Goal: Find specific page/section: Find specific page/section

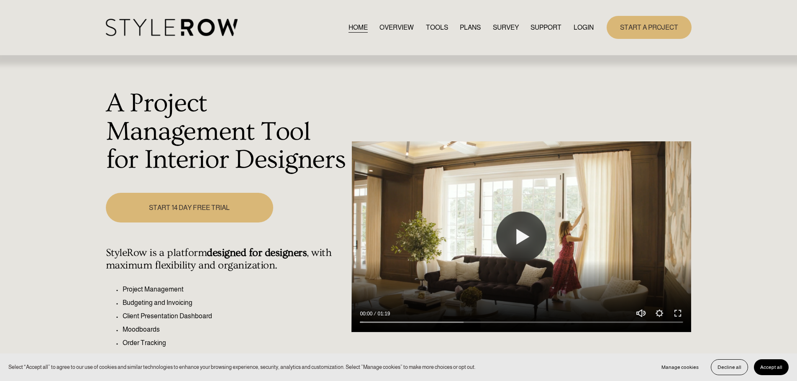
click at [580, 27] on link "LOGIN" at bounding box center [584, 27] width 20 height 11
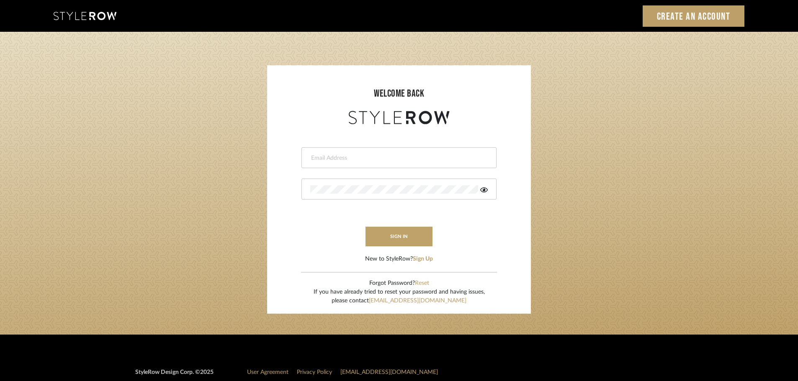
click at [337, 156] on input "email" at bounding box center [397, 158] width 175 height 8
type input "[DOMAIN_NAME][EMAIL_ADDRESS][DOMAIN_NAME]"
click at [392, 241] on button "sign in" at bounding box center [398, 237] width 67 height 20
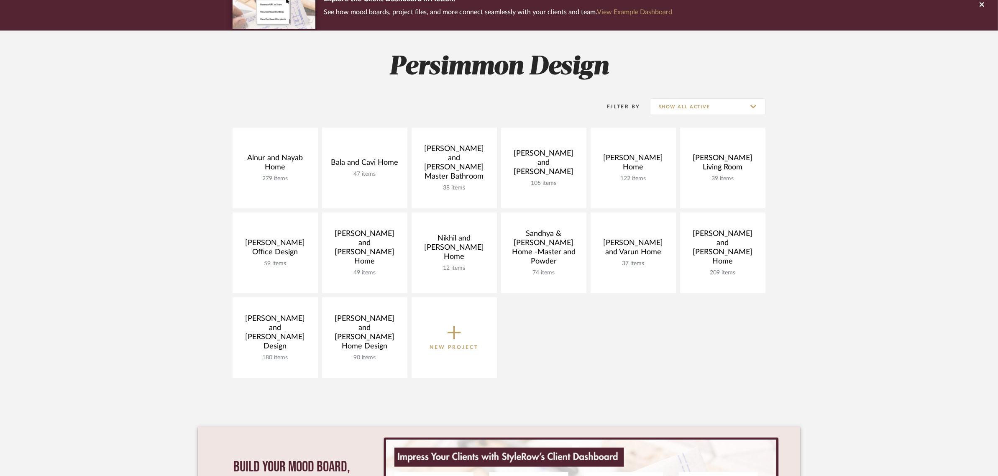
scroll to position [105, 0]
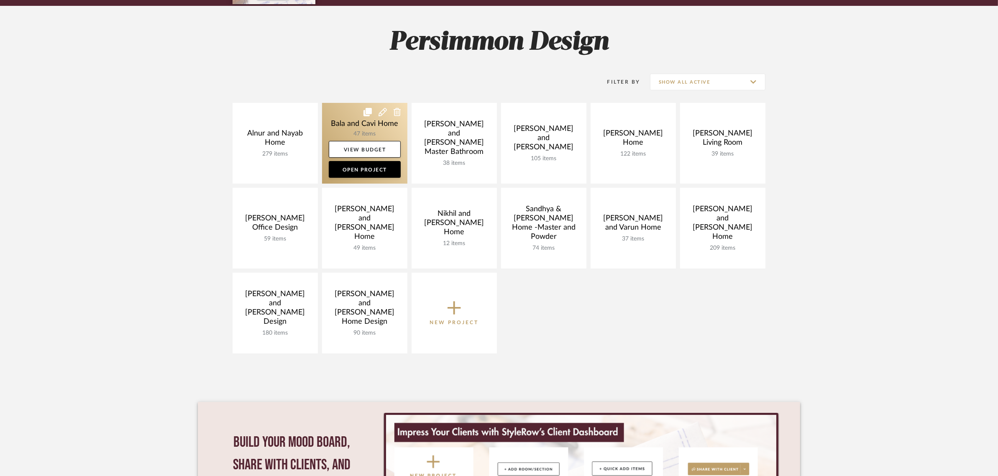
click at [347, 126] on link at bounding box center [364, 143] width 85 height 81
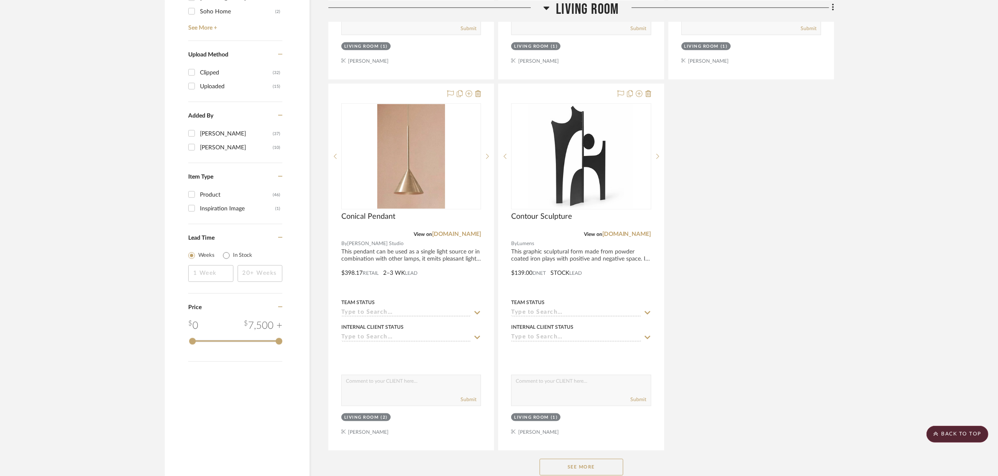
scroll to position [994, 0]
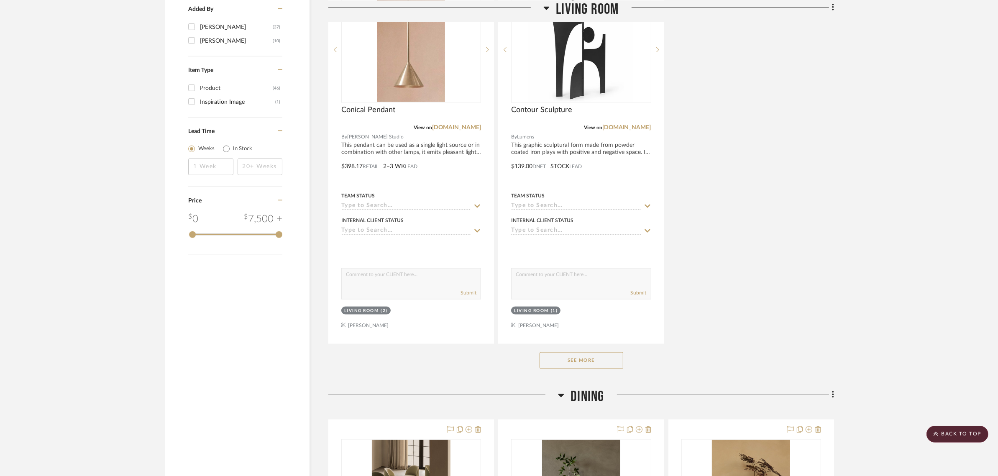
click at [582, 359] on button "See More" at bounding box center [582, 360] width 84 height 17
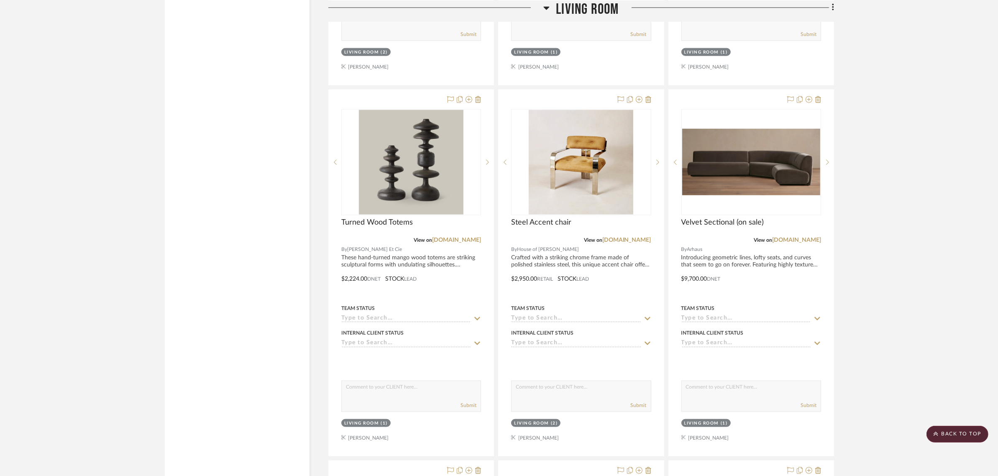
scroll to position [1255, 0]
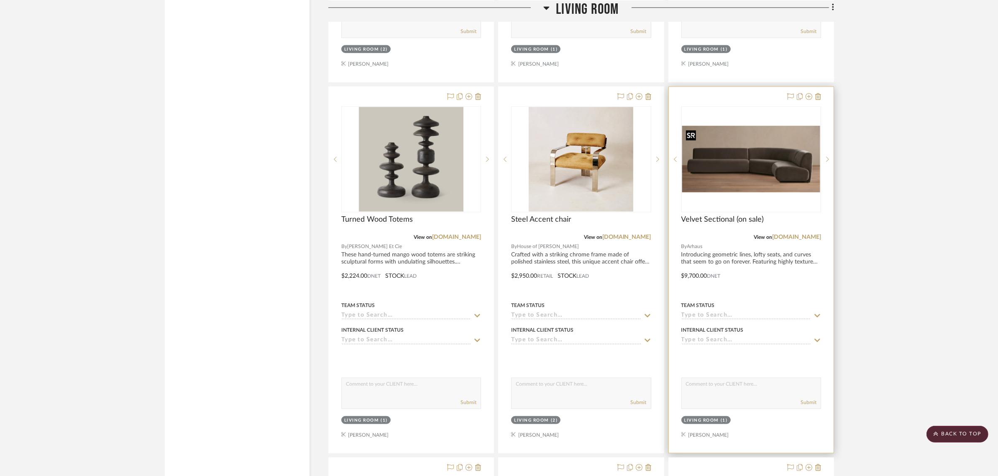
click at [783, 166] on img "0" at bounding box center [751, 159] width 138 height 67
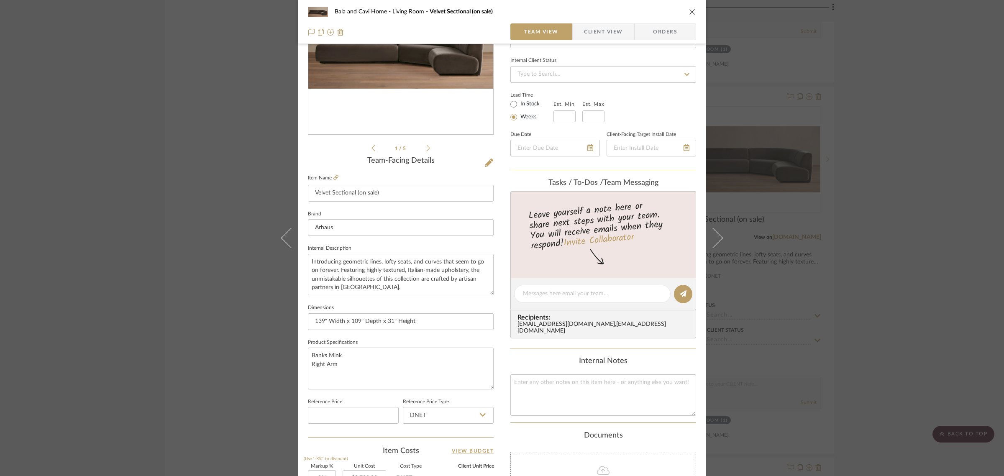
scroll to position [0, 0]
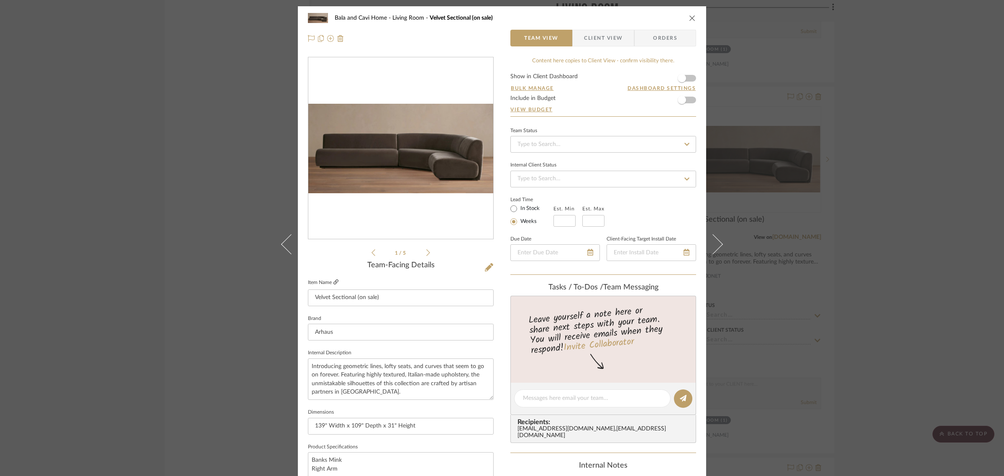
click at [334, 280] on icon at bounding box center [336, 282] width 5 height 5
